Goal: Transaction & Acquisition: Purchase product/service

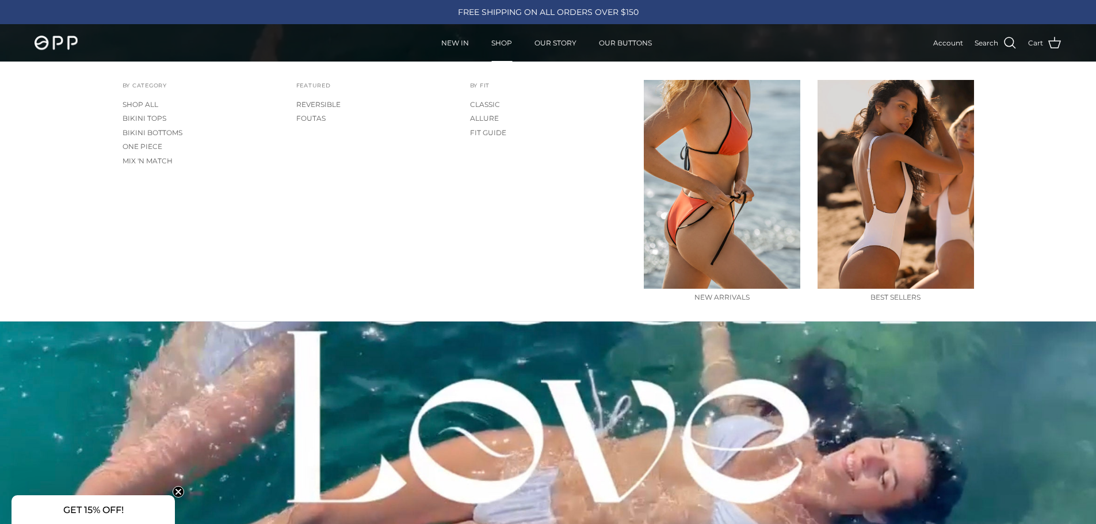
click at [497, 40] on link "SHOP" at bounding box center [501, 43] width 41 height 36
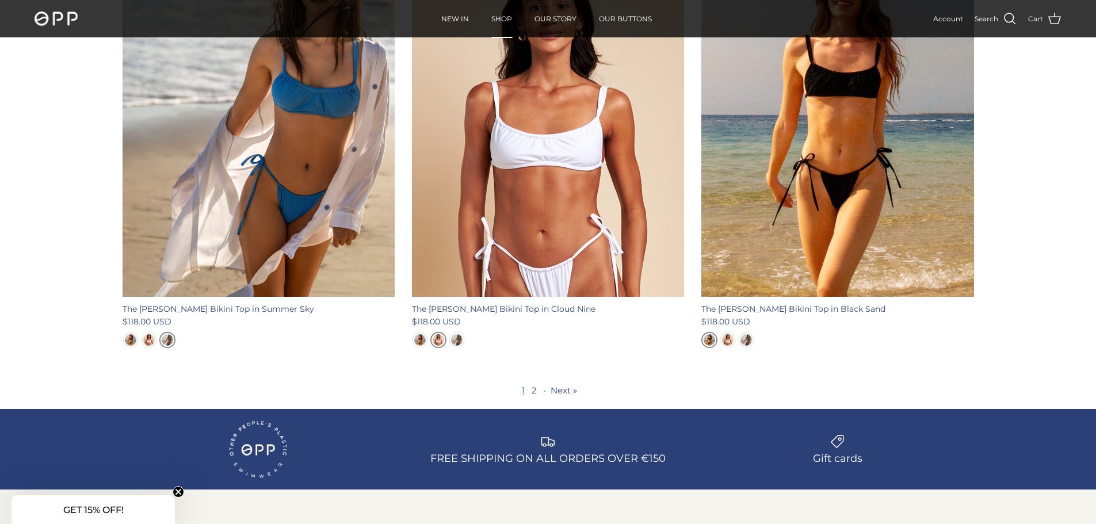
scroll to position [4161, 0]
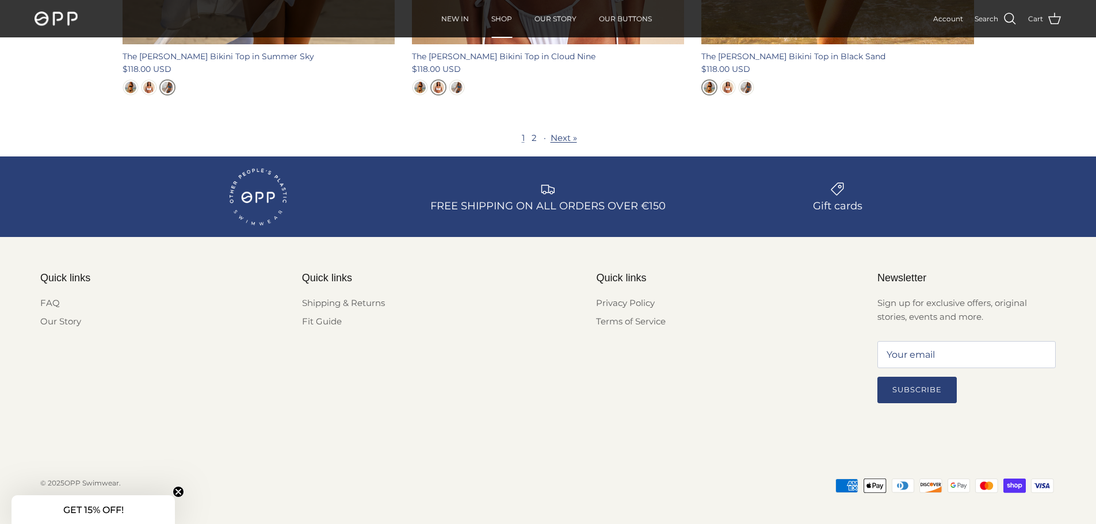
click at [562, 132] on link "Next »" at bounding box center [564, 137] width 26 height 11
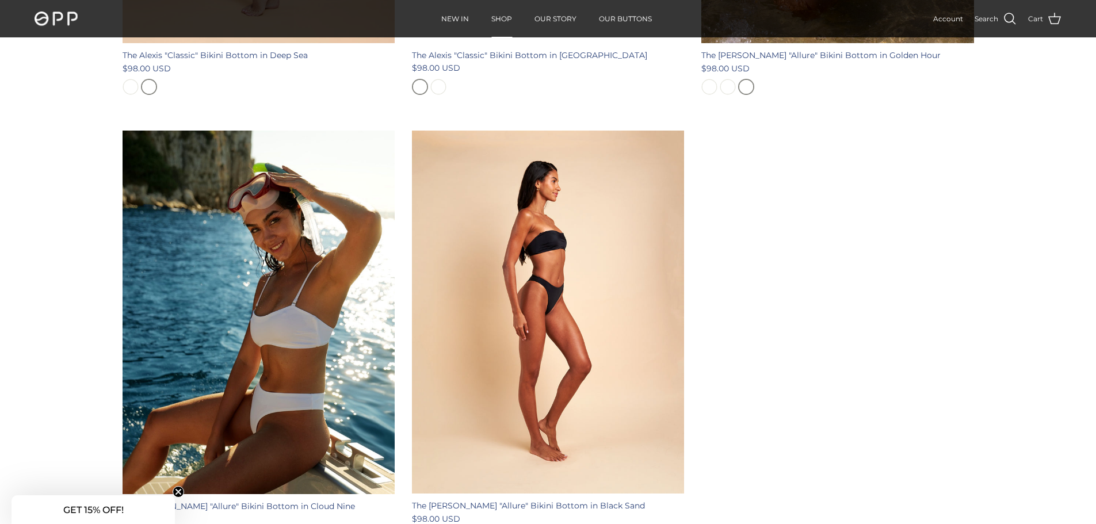
scroll to position [1526, 0]
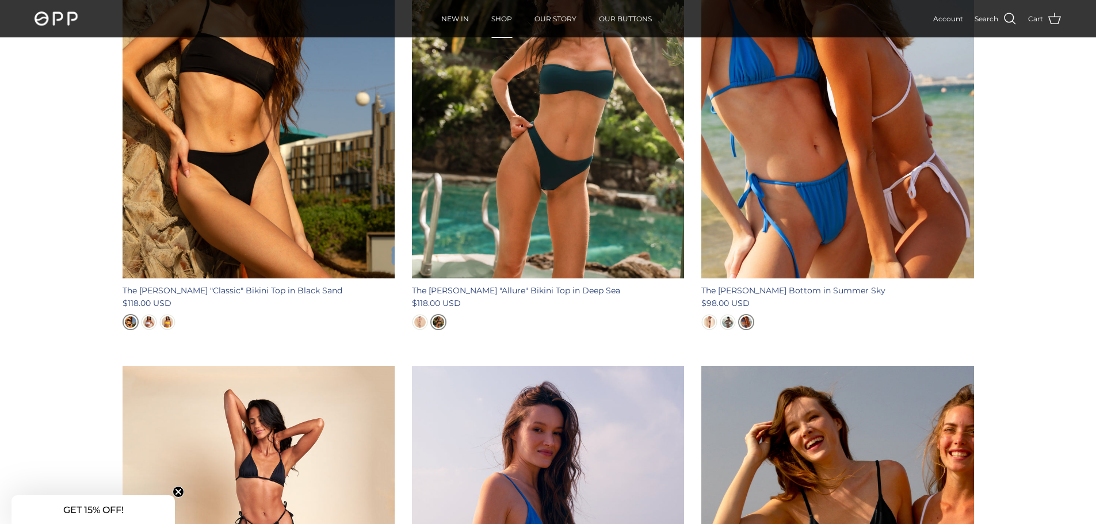
scroll to position [2561, 0]
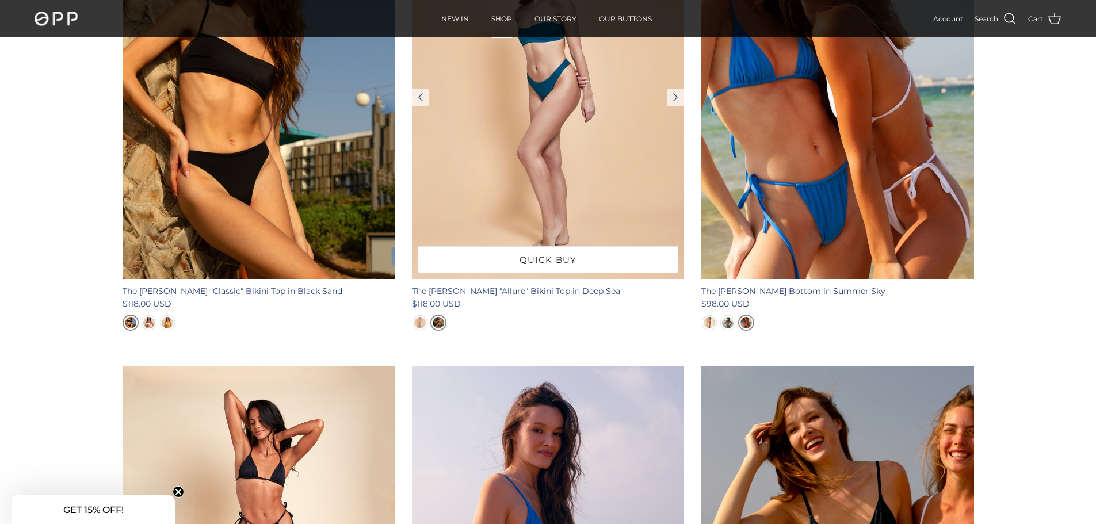
click at [531, 240] on img at bounding box center [548, 97] width 272 height 363
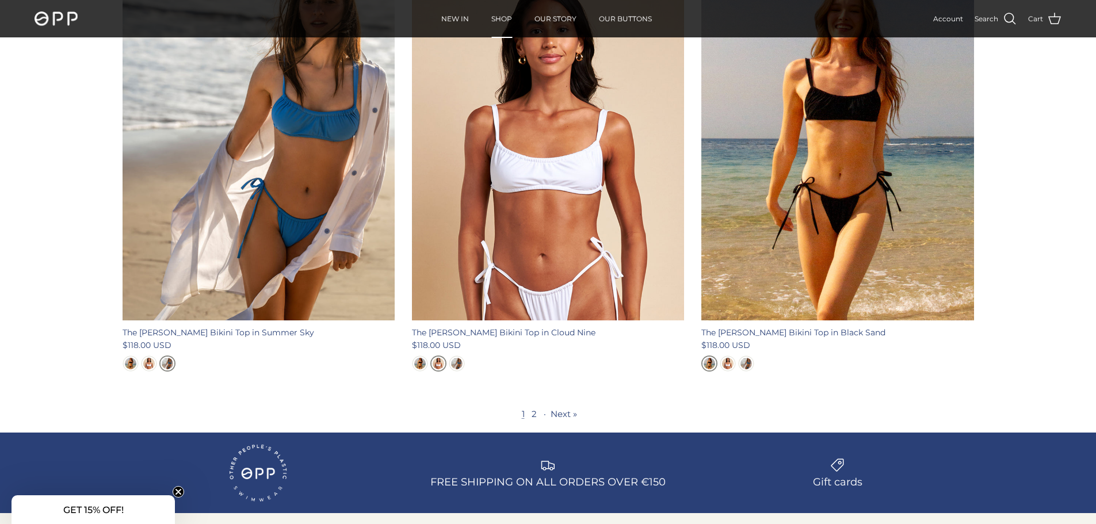
scroll to position [3942, 0]
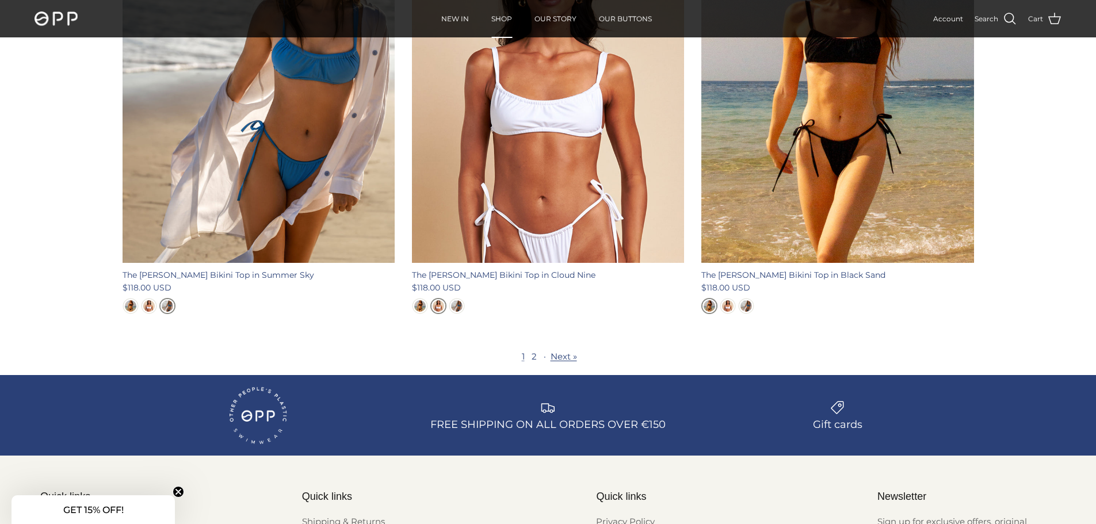
click at [566, 351] on link "Next »" at bounding box center [564, 356] width 26 height 11
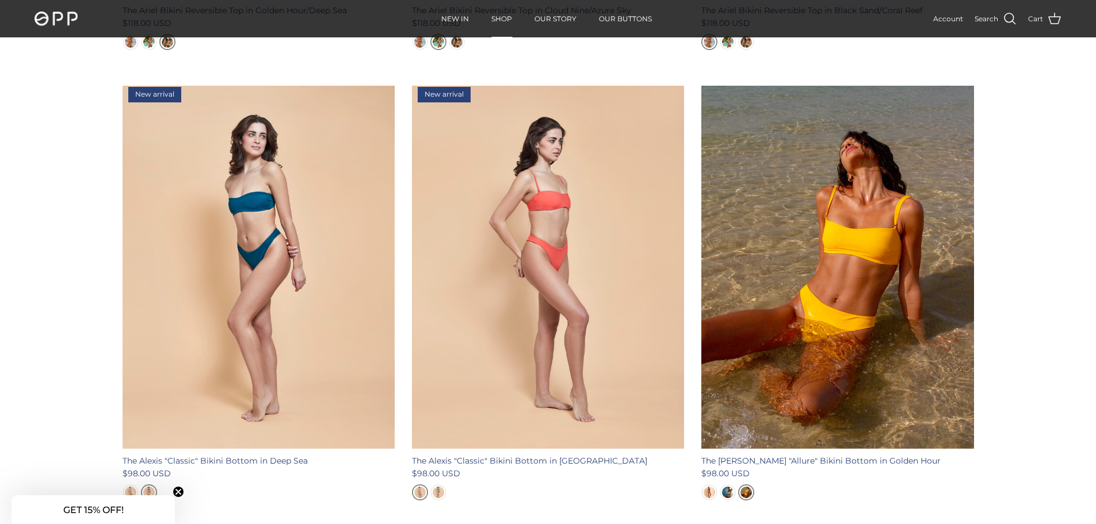
scroll to position [1065, 0]
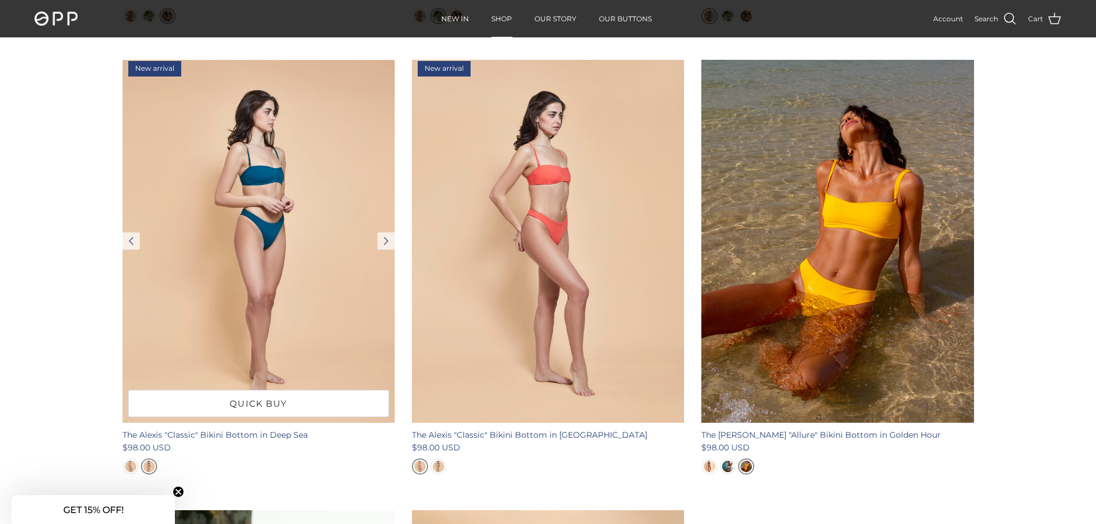
click at [336, 303] on img at bounding box center [259, 241] width 272 height 363
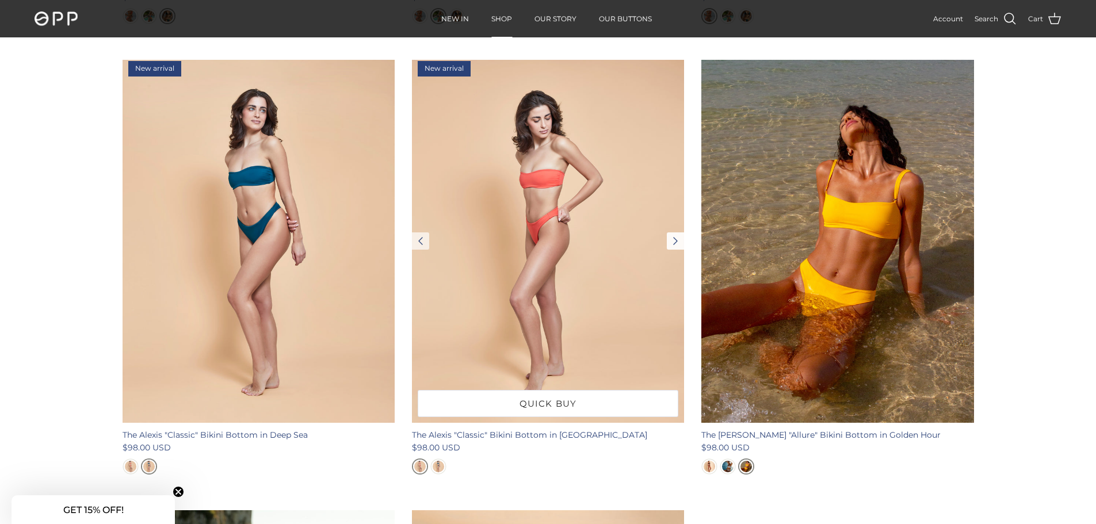
click at [674, 238] on link "Next" at bounding box center [675, 240] width 17 height 17
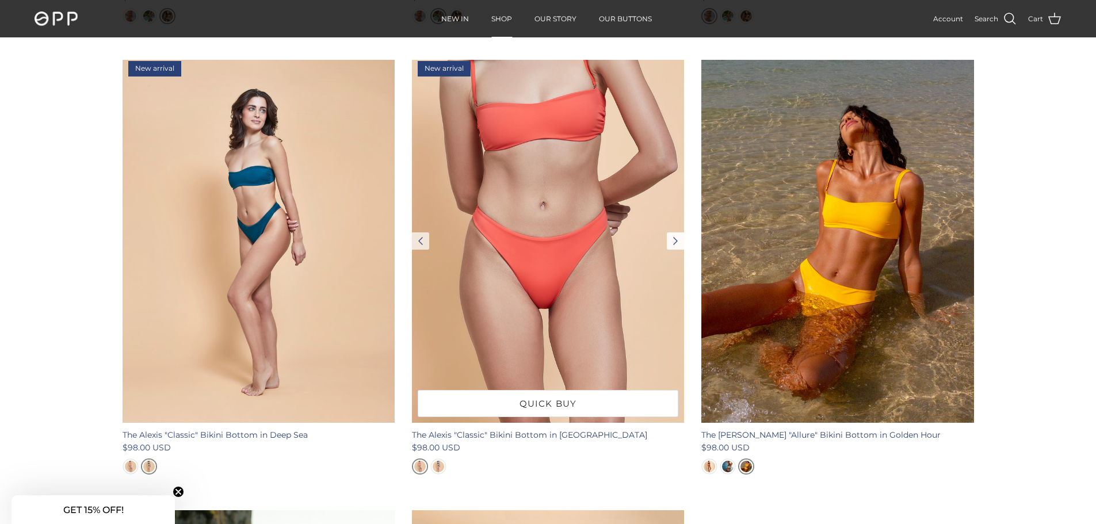
click at [674, 239] on link "Next" at bounding box center [675, 240] width 17 height 17
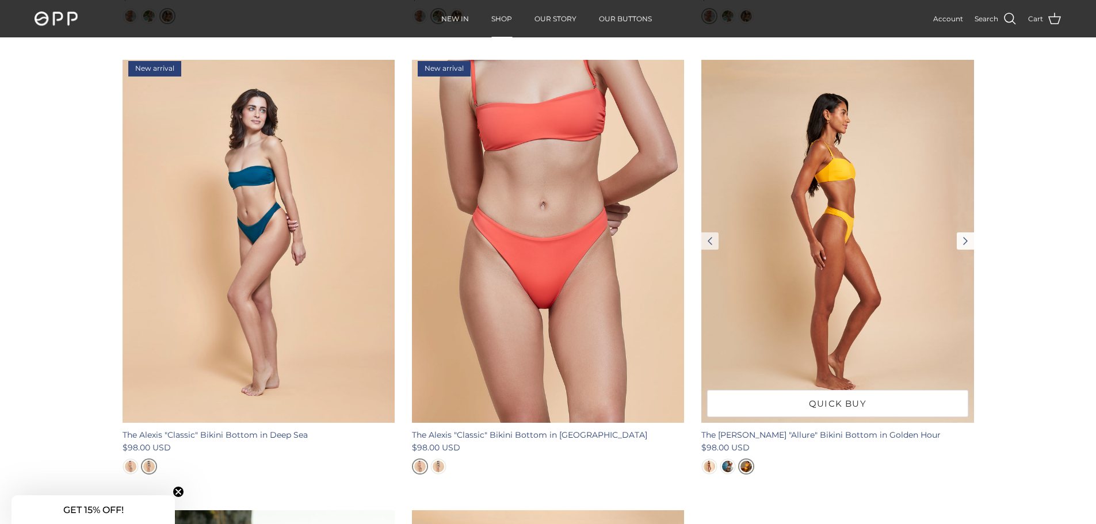
click at [966, 242] on link "Next" at bounding box center [965, 240] width 17 height 17
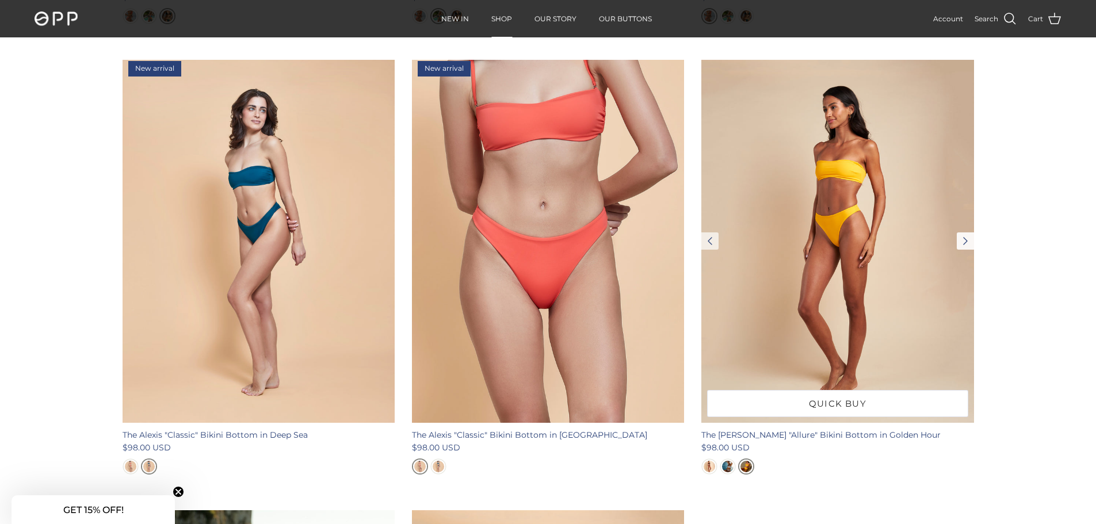
click at [966, 242] on link "Next" at bounding box center [965, 240] width 17 height 17
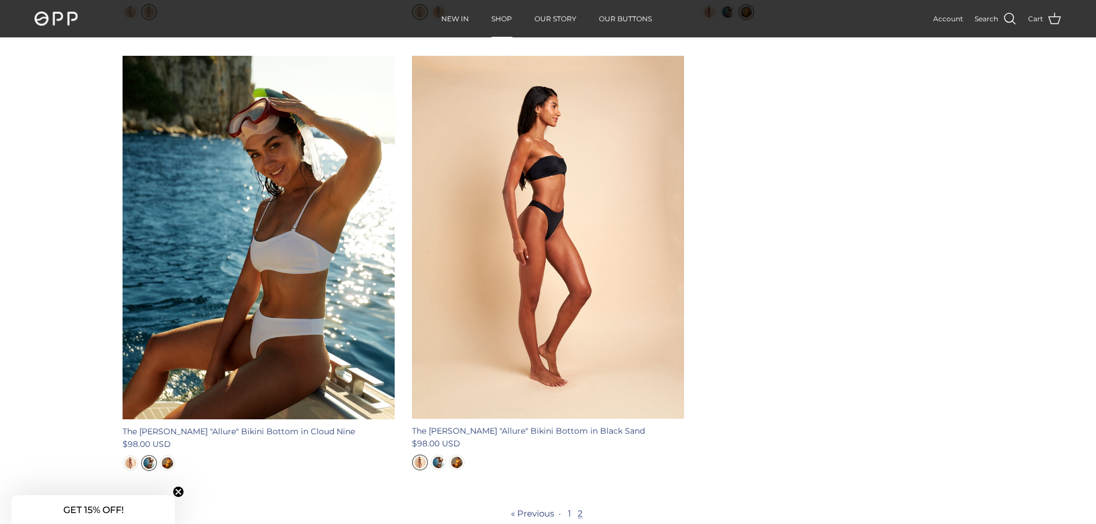
scroll to position [1526, 0]
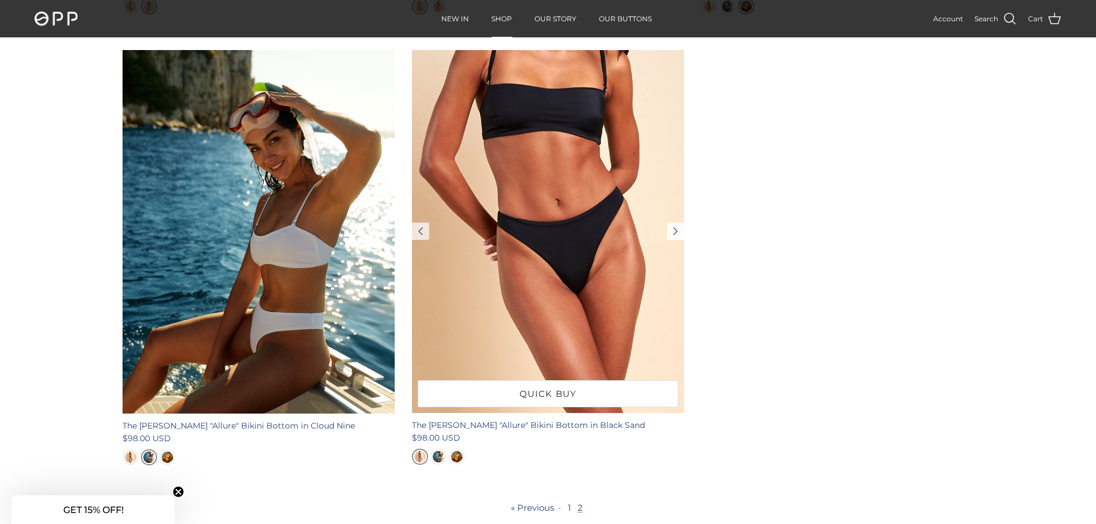
click at [674, 232] on link "Next" at bounding box center [675, 231] width 17 height 17
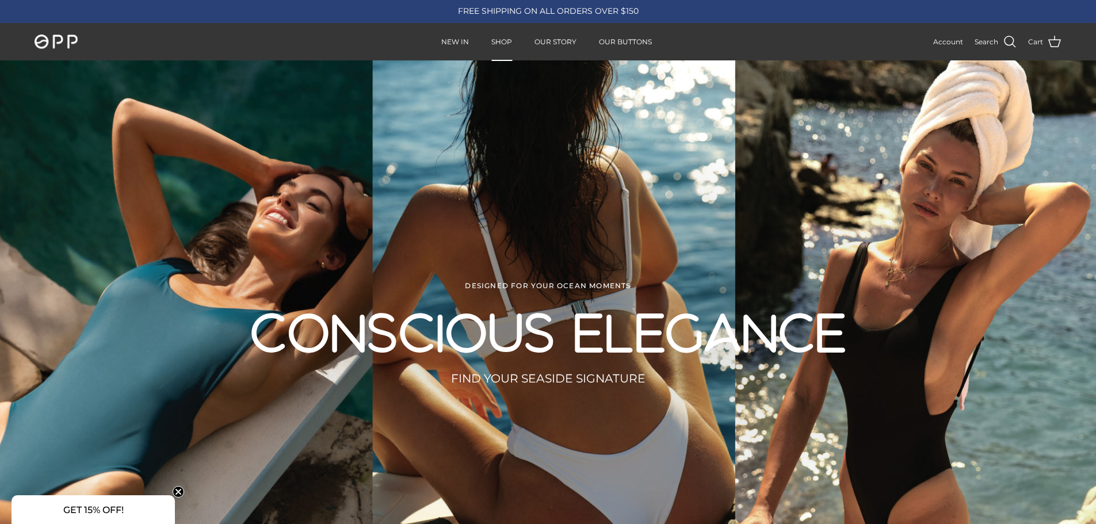
scroll to position [0, 0]
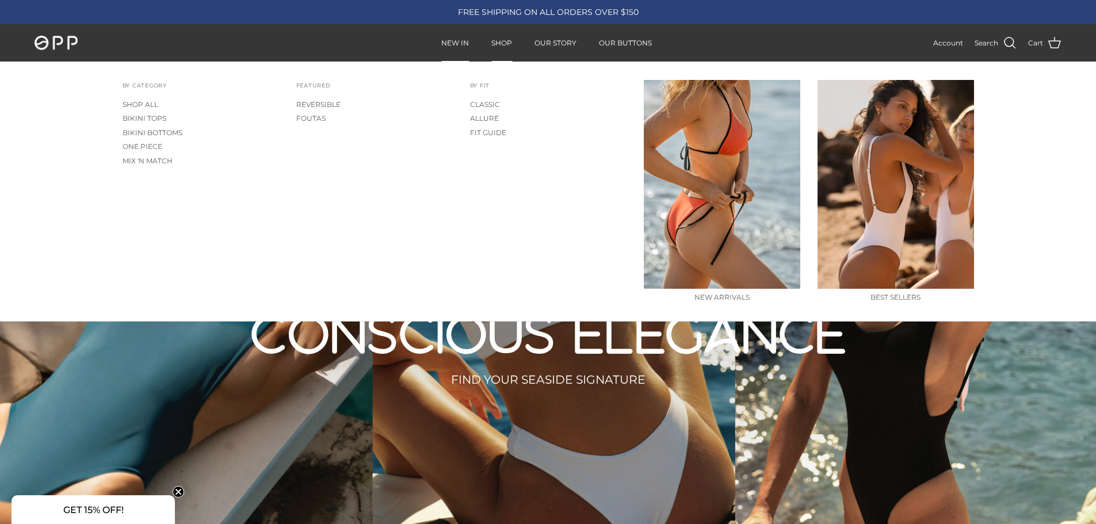
click at [461, 44] on link "NEW IN" at bounding box center [455, 43] width 48 height 36
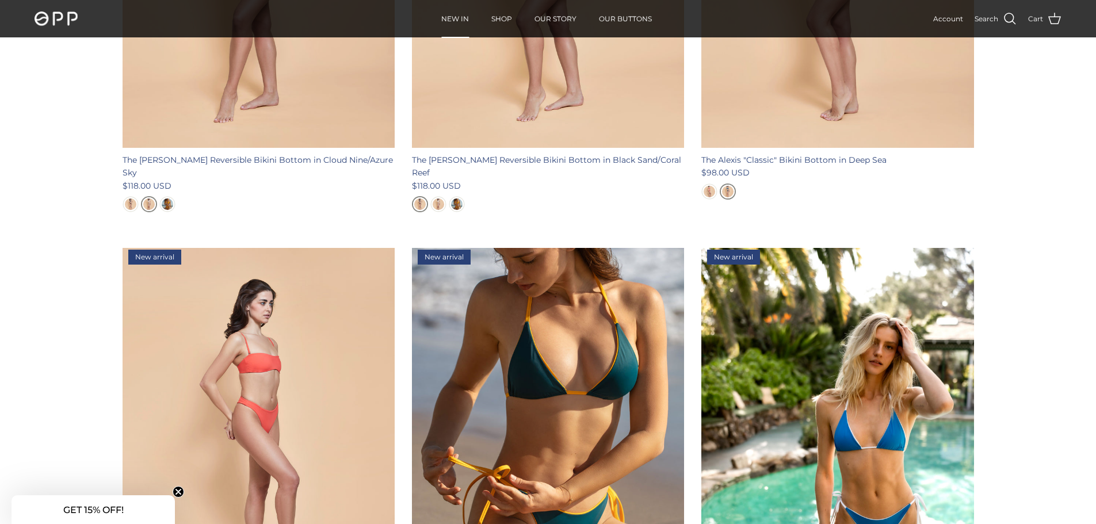
scroll to position [978, 0]
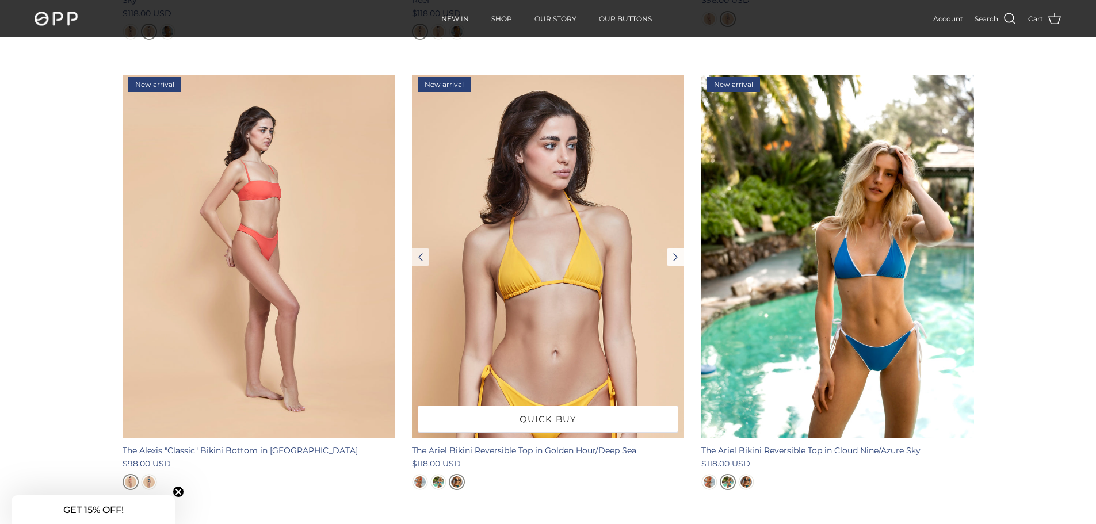
click at [678, 249] on link "Next" at bounding box center [675, 257] width 17 height 17
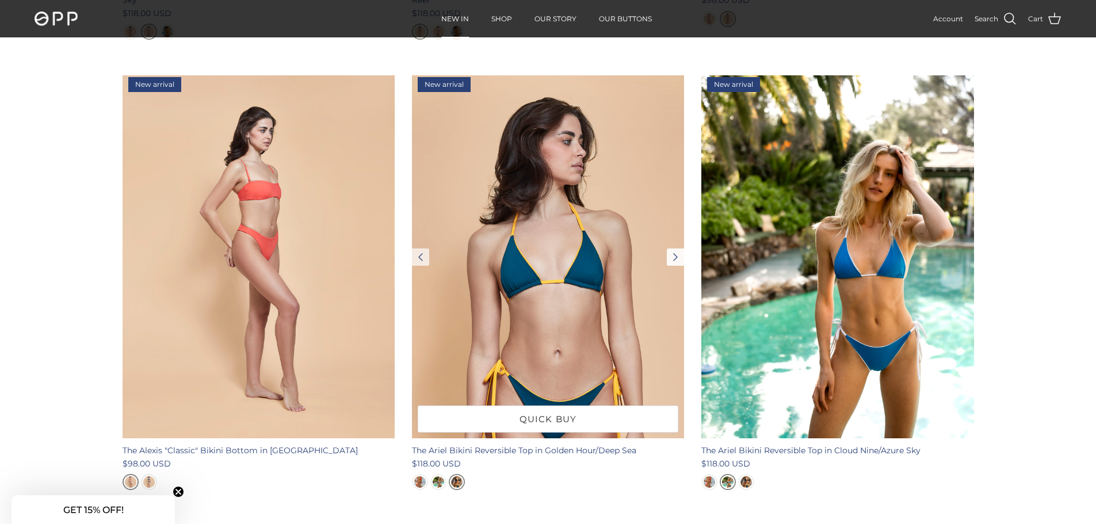
click at [678, 249] on link "Next" at bounding box center [675, 257] width 17 height 17
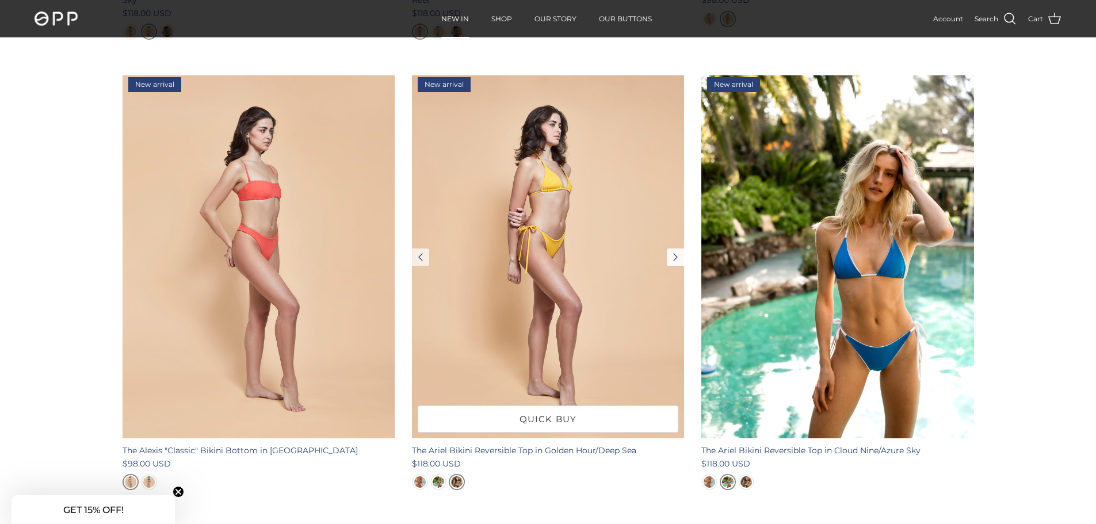
click at [678, 249] on link "Next" at bounding box center [675, 257] width 17 height 17
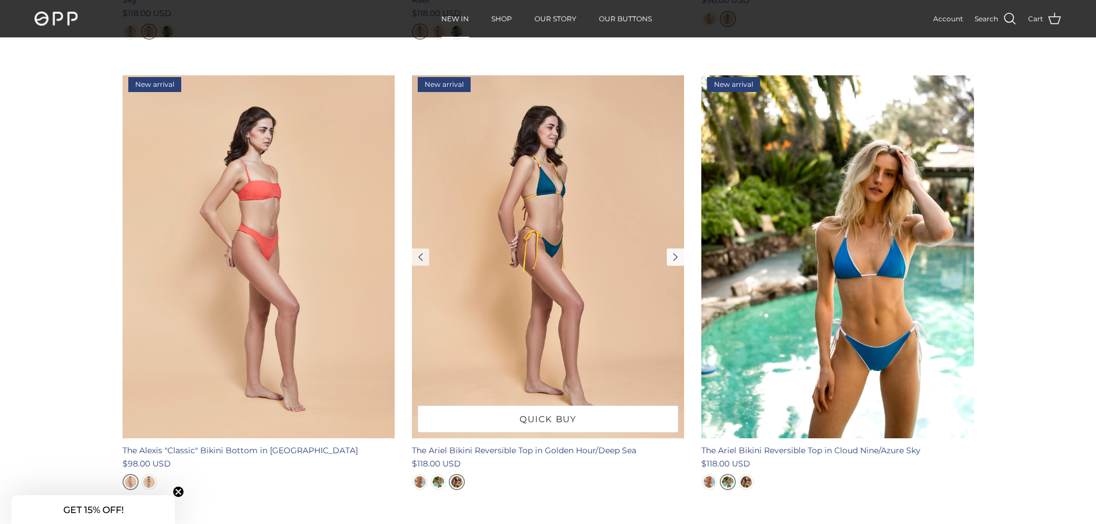
click at [678, 249] on link "Next" at bounding box center [675, 257] width 17 height 17
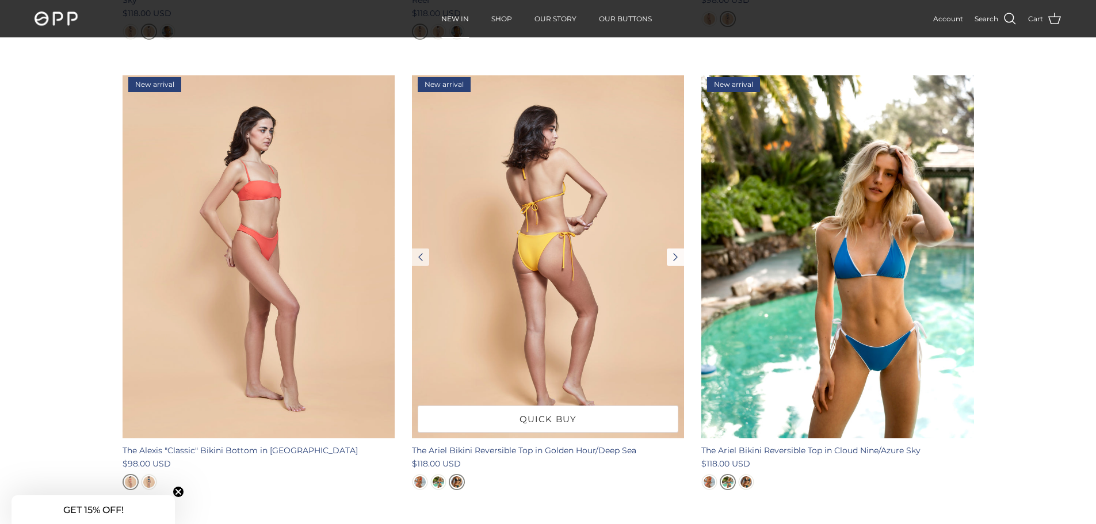
click at [678, 249] on link "Next" at bounding box center [675, 257] width 17 height 17
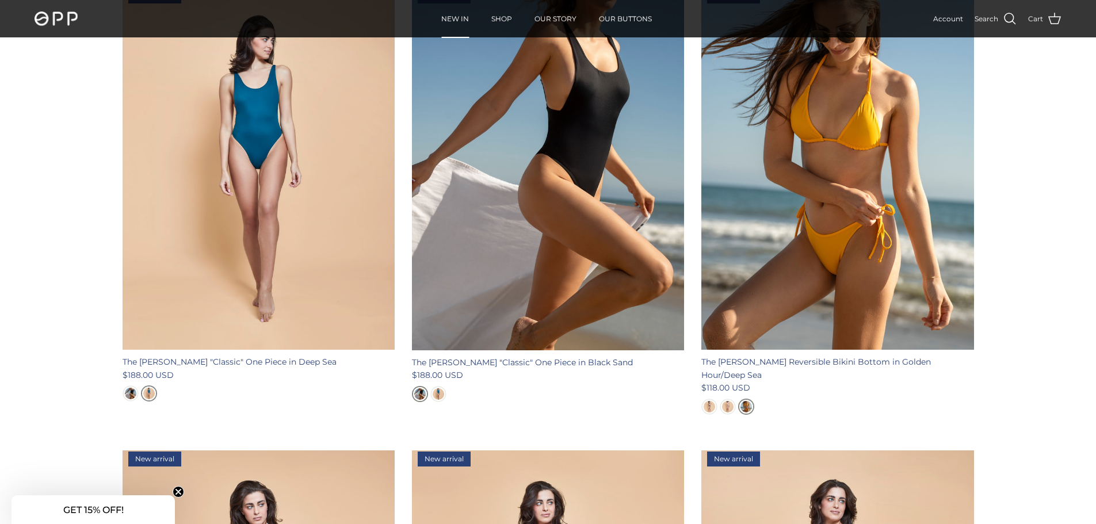
scroll to position [2, 0]
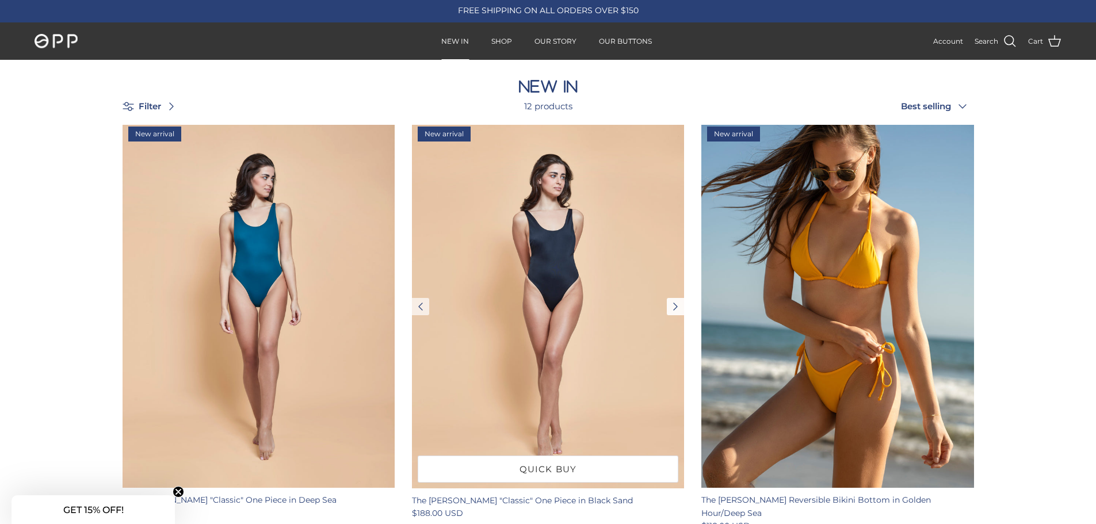
click at [674, 304] on link "Next" at bounding box center [675, 306] width 17 height 17
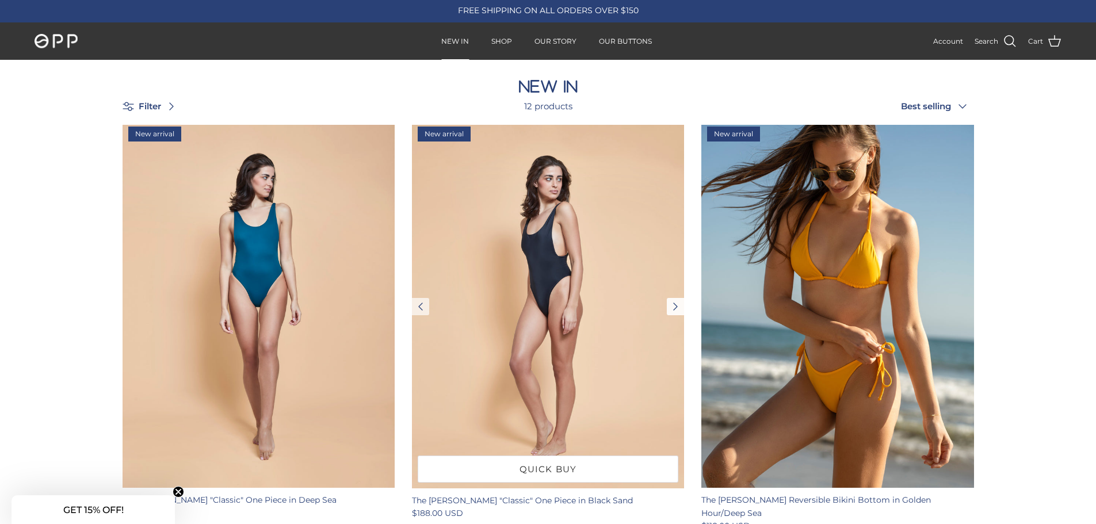
click at [674, 303] on link "Next" at bounding box center [675, 306] width 17 height 17
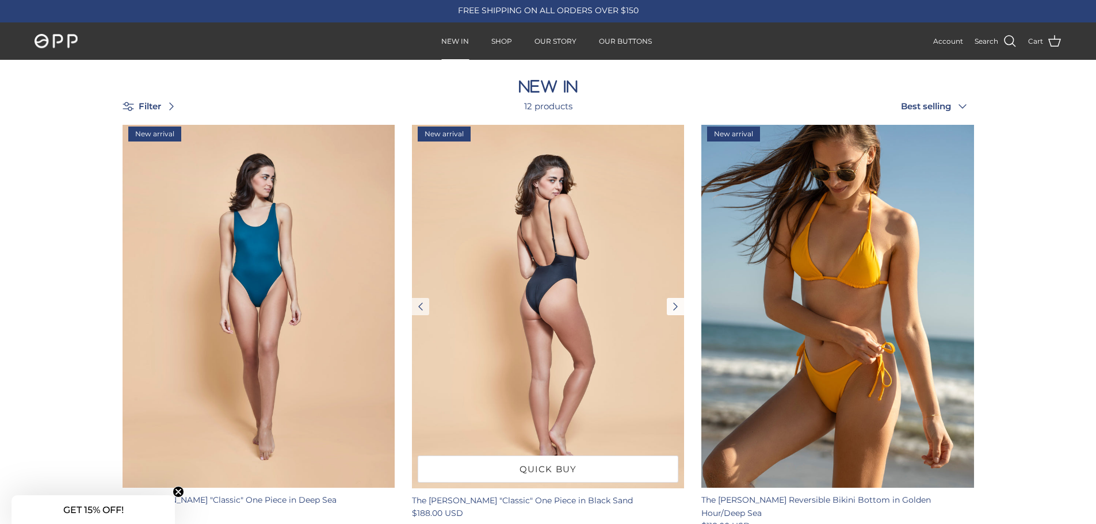
click at [674, 303] on link "Next" at bounding box center [675, 306] width 17 height 17
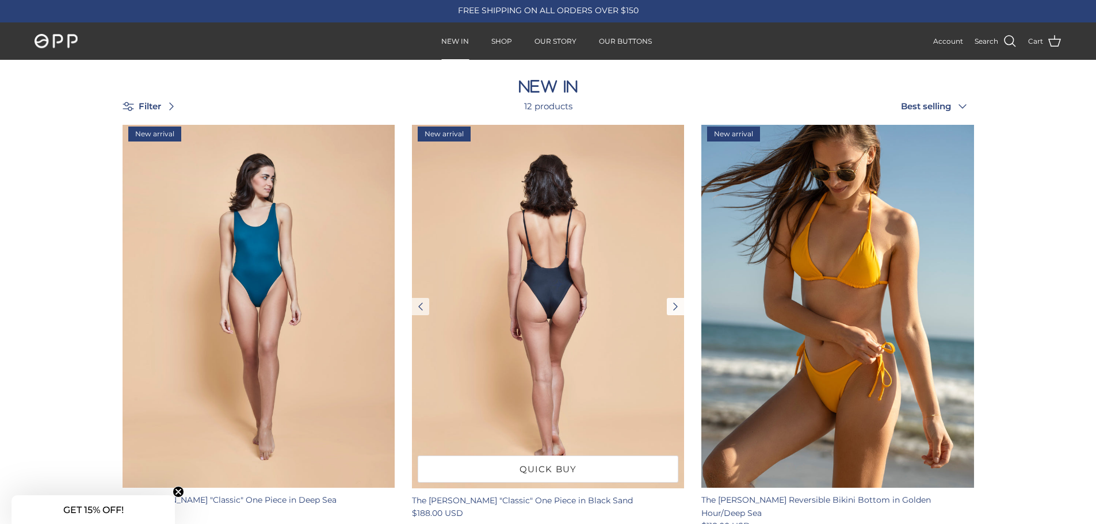
click at [674, 303] on link "Next" at bounding box center [675, 306] width 17 height 17
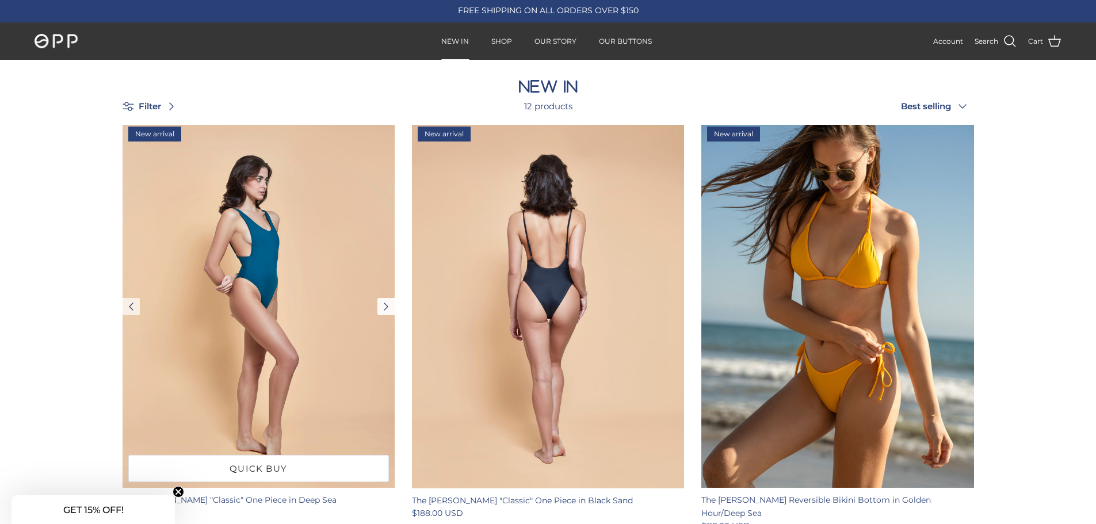
click at [384, 301] on link "Next" at bounding box center [385, 306] width 17 height 17
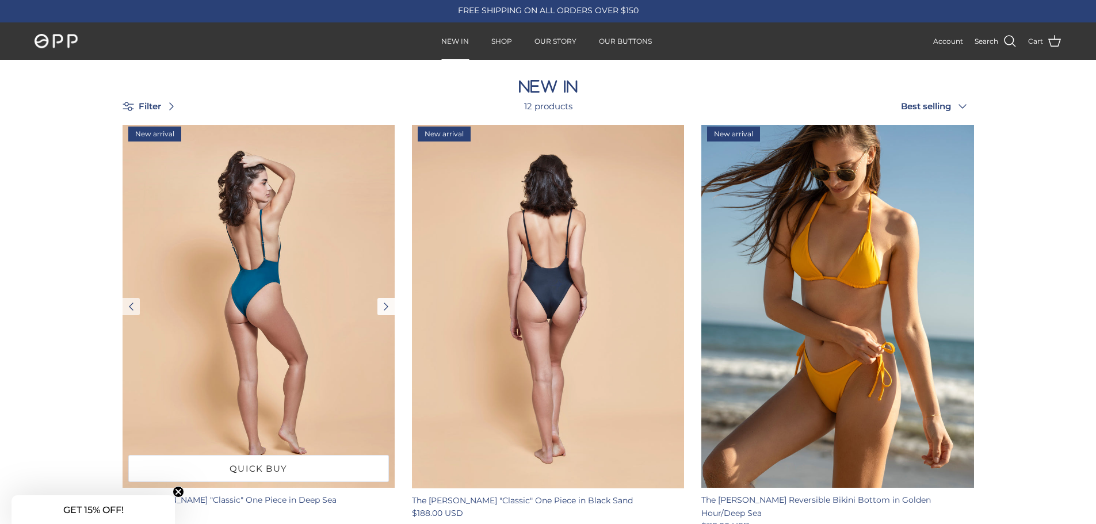
click at [383, 304] on link "Next" at bounding box center [385, 306] width 17 height 17
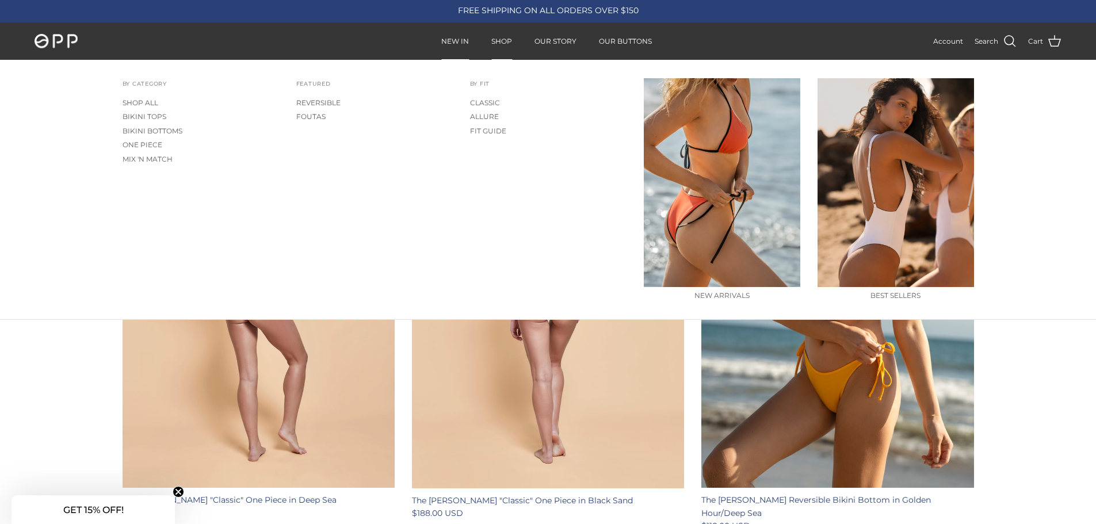
click at [505, 41] on link "SHOP" at bounding box center [501, 42] width 41 height 36
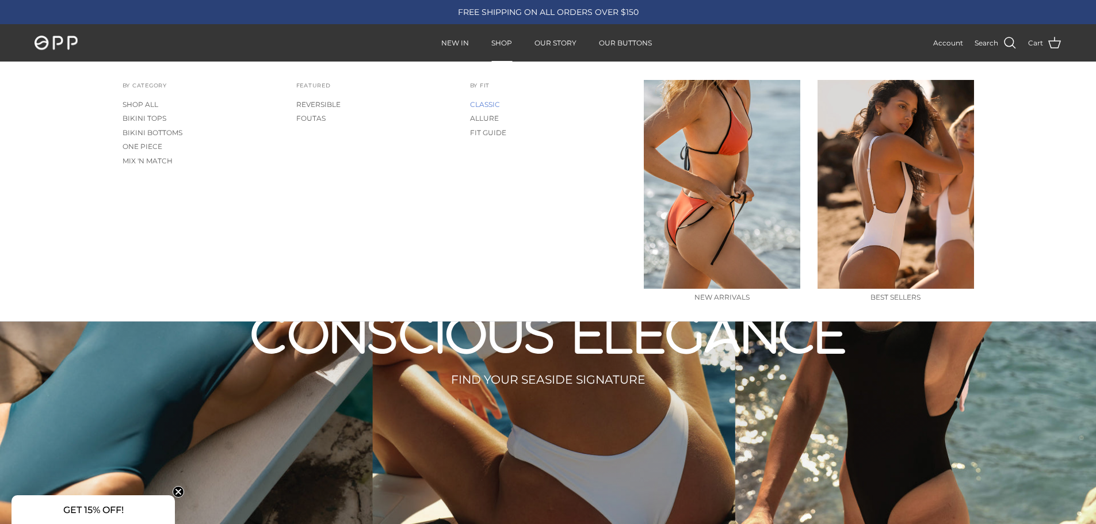
click at [482, 98] on link "CLASSIC" at bounding box center [548, 105] width 156 height 14
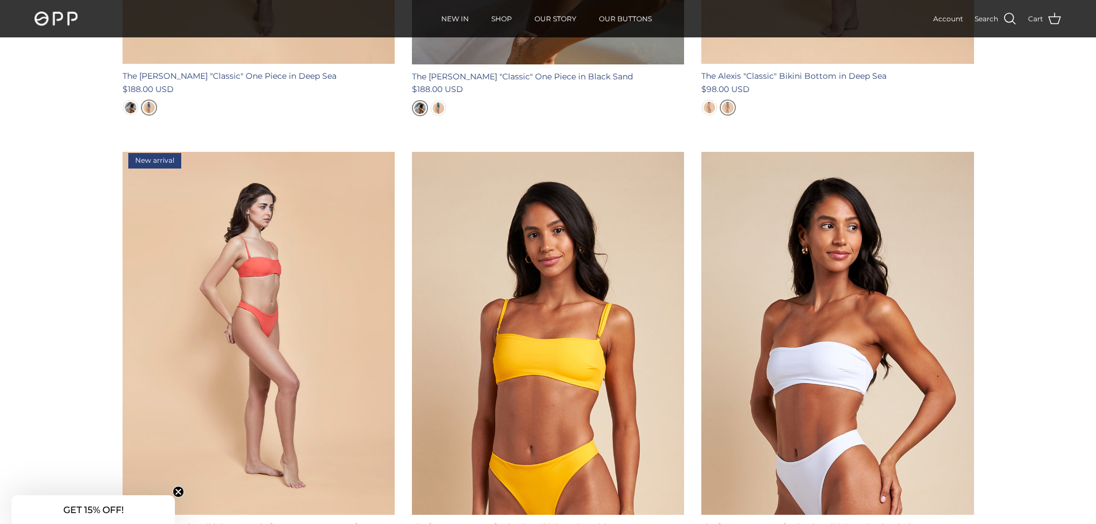
scroll to position [403, 0]
